Goal: Task Accomplishment & Management: Use online tool/utility

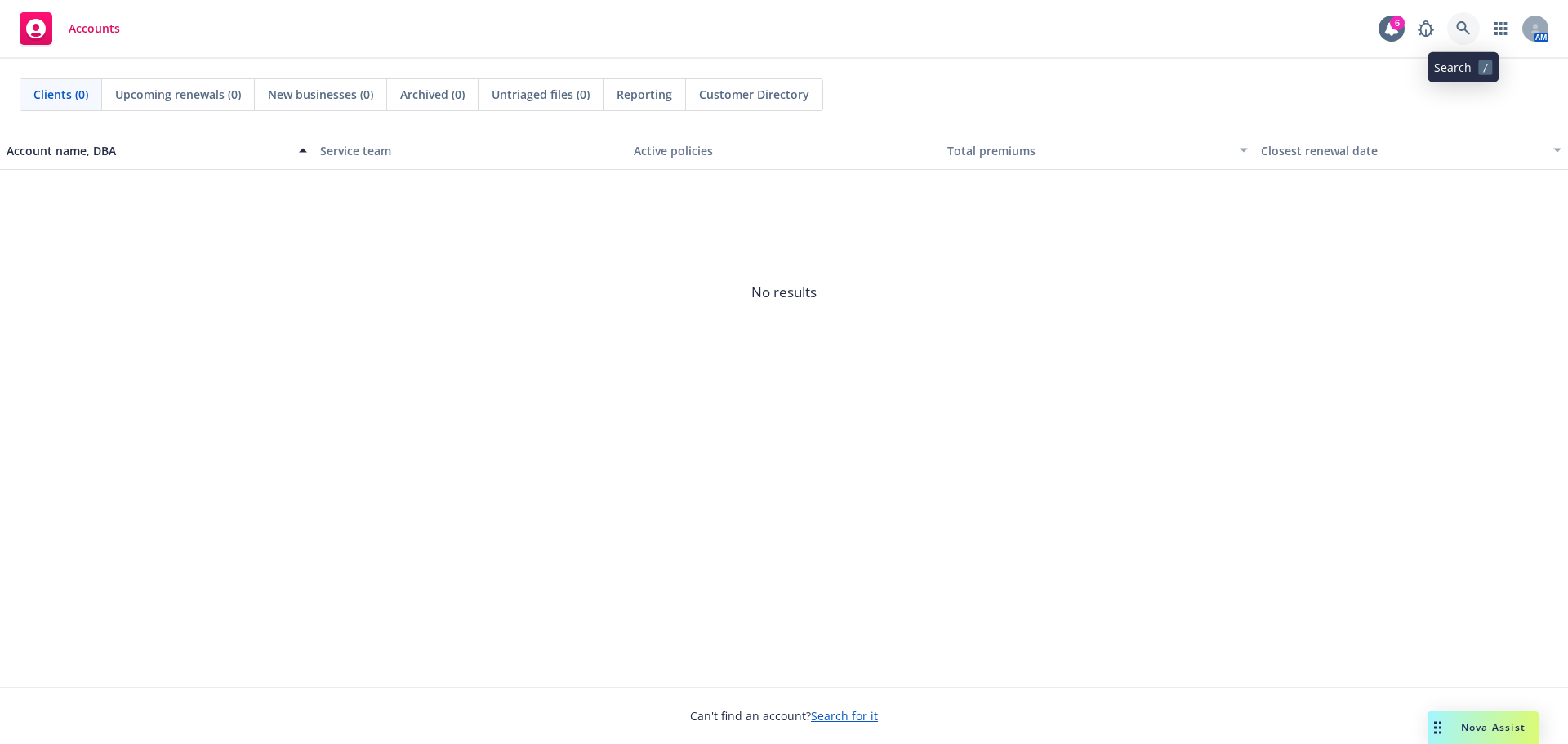
click at [1455, 32] on link at bounding box center [1463, 29] width 33 height 33
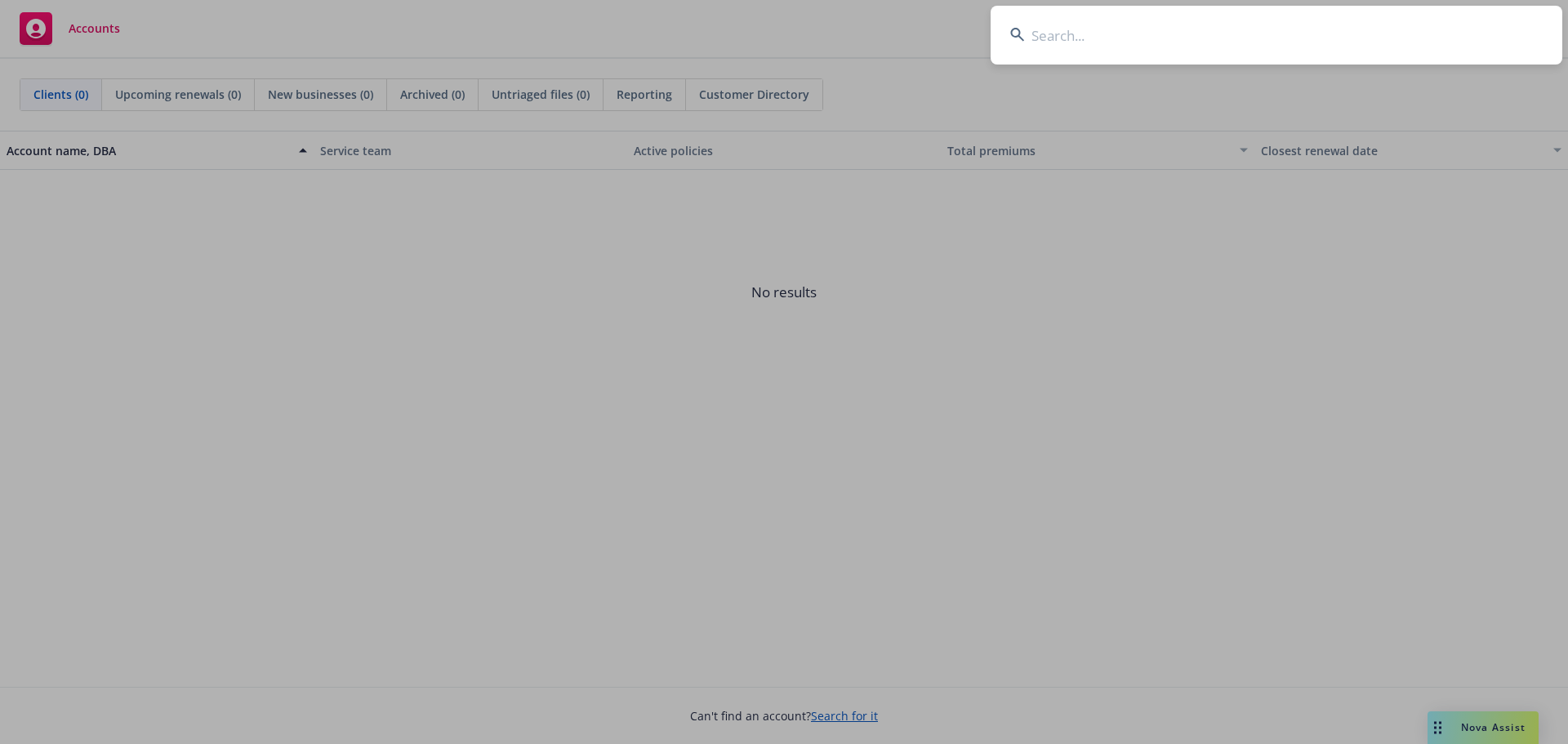
click at [1119, 18] on input at bounding box center [1277, 35] width 572 height 59
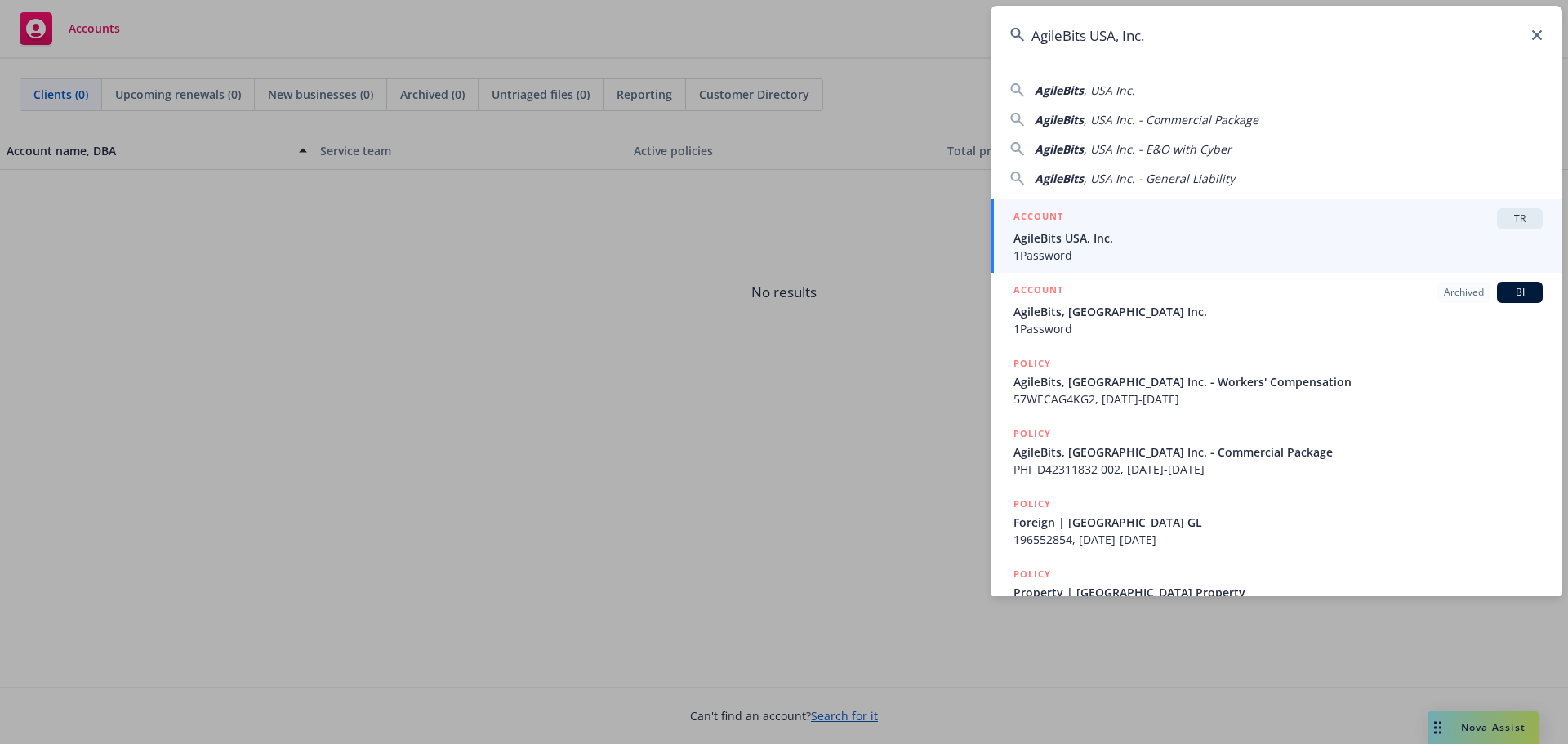
type input "AgileBits USA, Inc."
click at [1350, 222] on div "ACCOUNT TR" at bounding box center [1278, 219] width 529 height 21
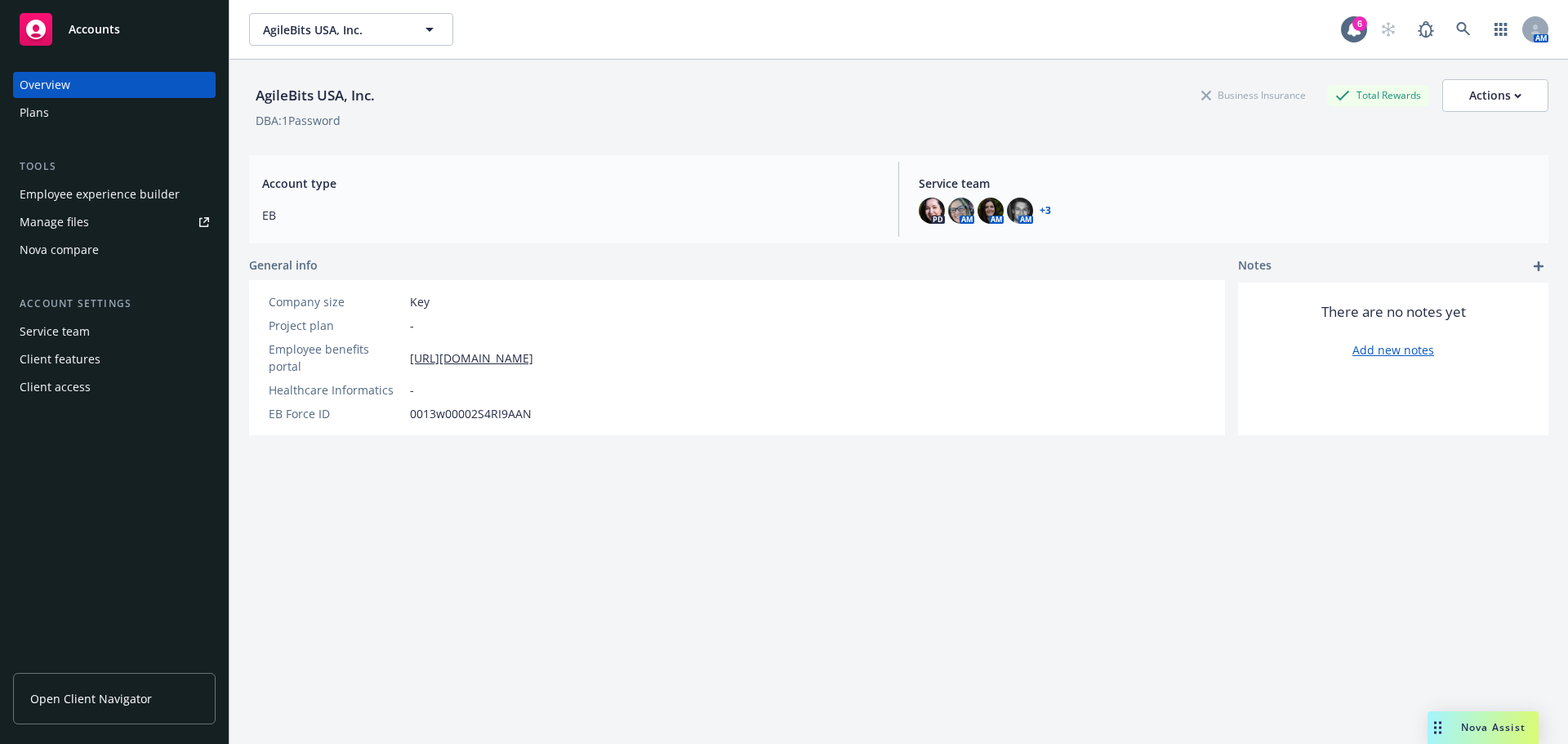
click at [64, 238] on div "Nova compare" at bounding box center [59, 249] width 80 height 26
